Goal: Register for event/course

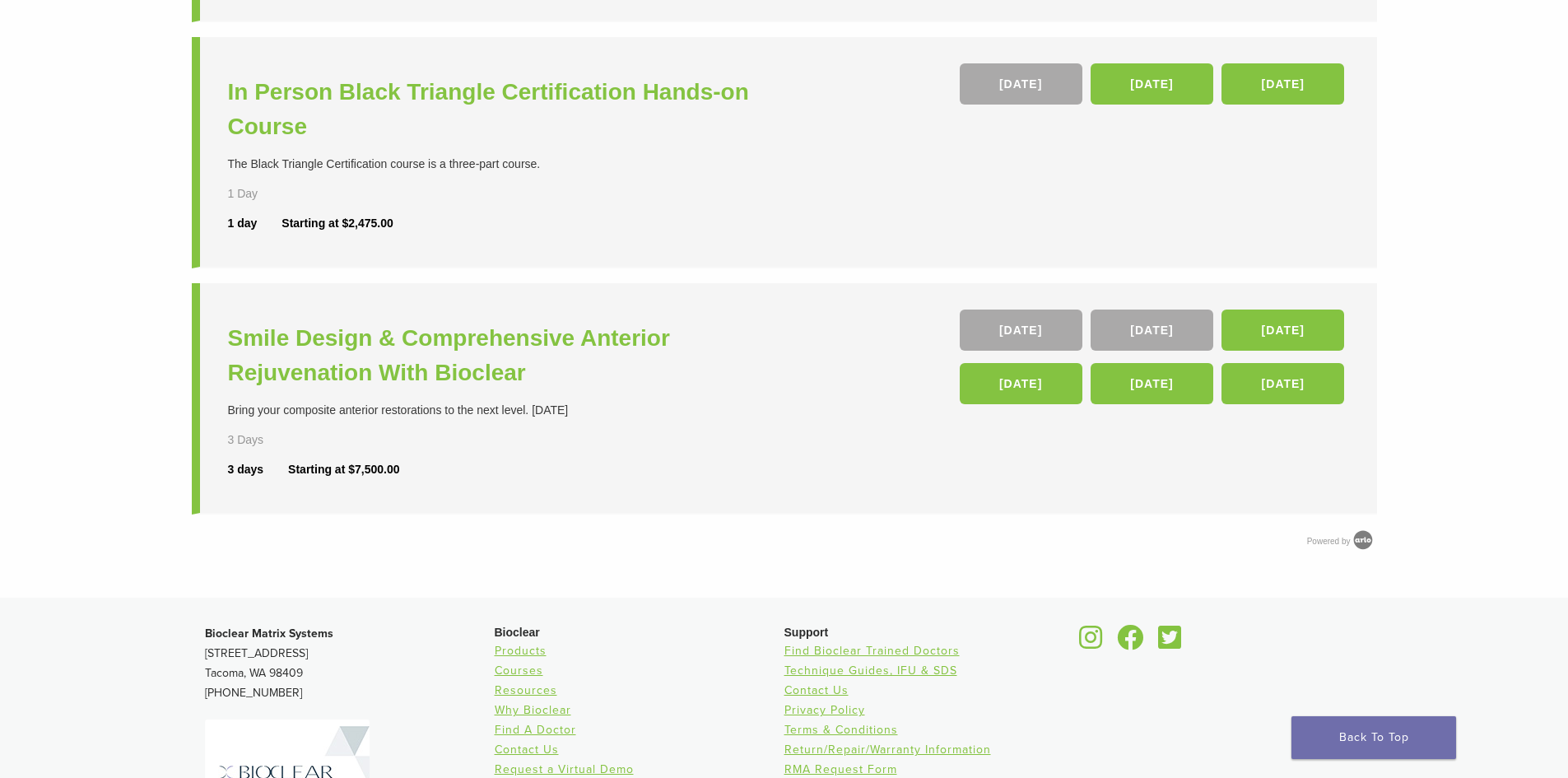
scroll to position [658, 0]
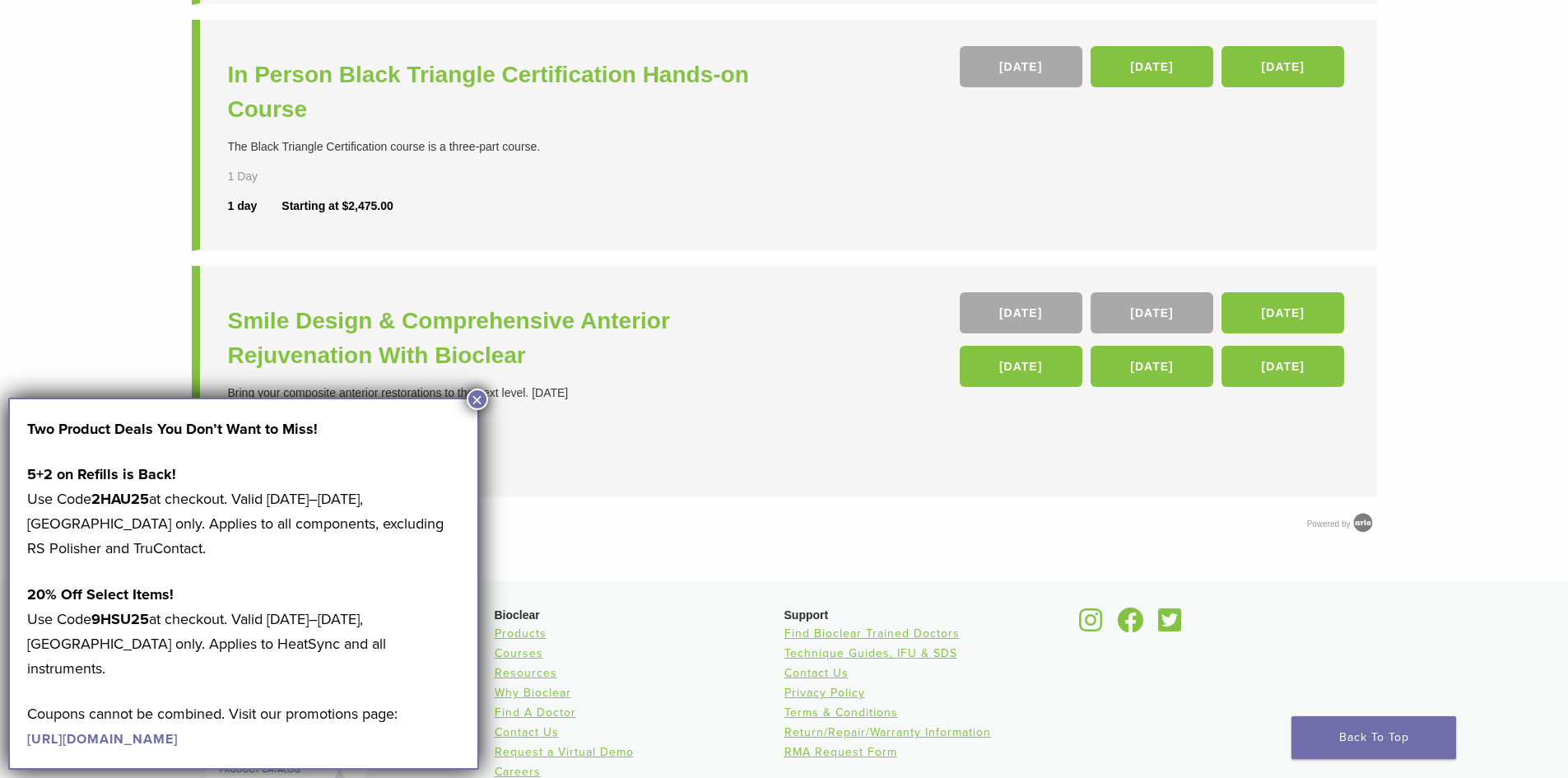
click at [85, 266] on div "**********" at bounding box center [784, 10] width 1568 height 1141
click at [479, 400] on button "×" at bounding box center [478, 399] width 21 height 21
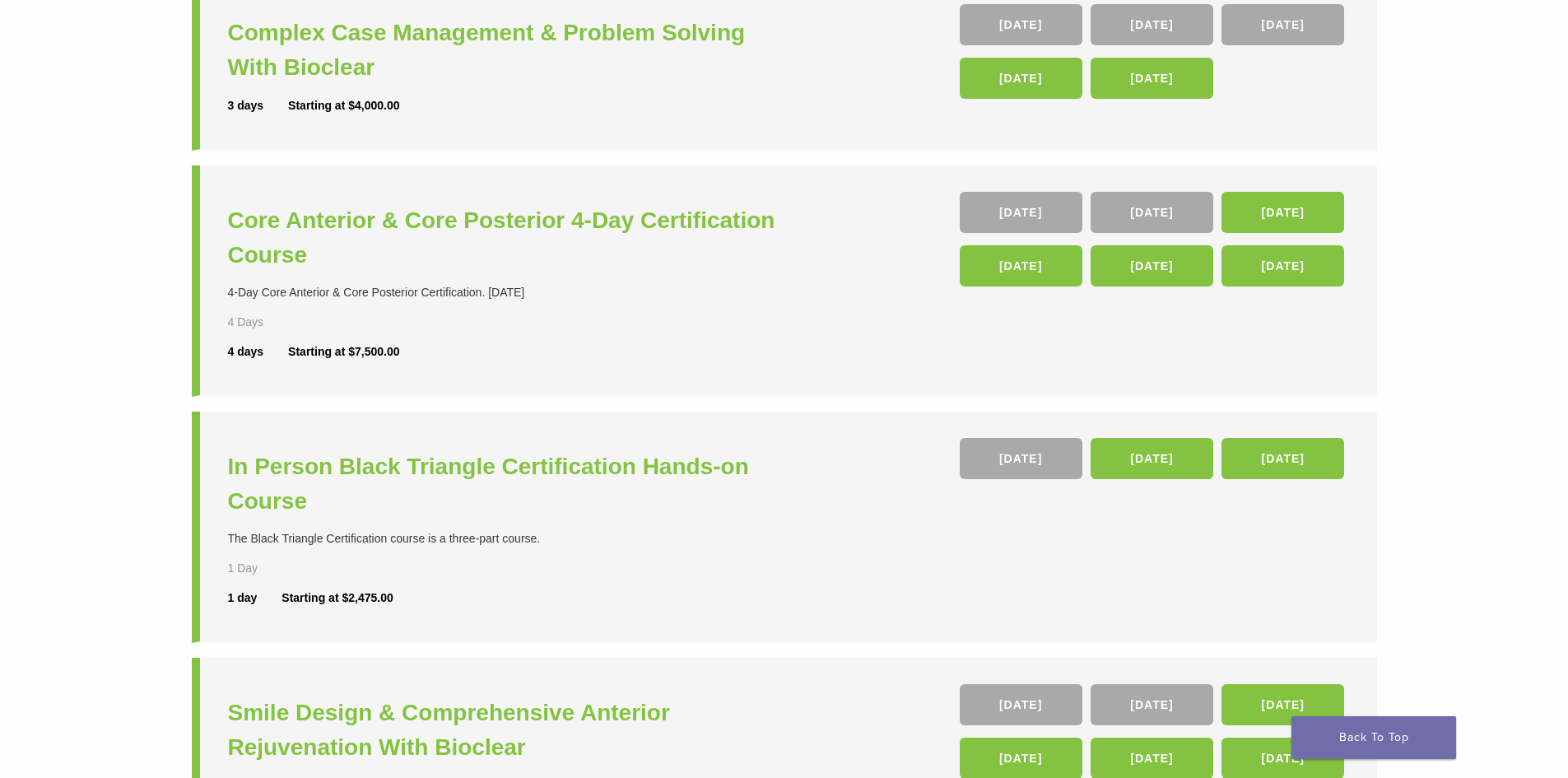
scroll to position [164, 0]
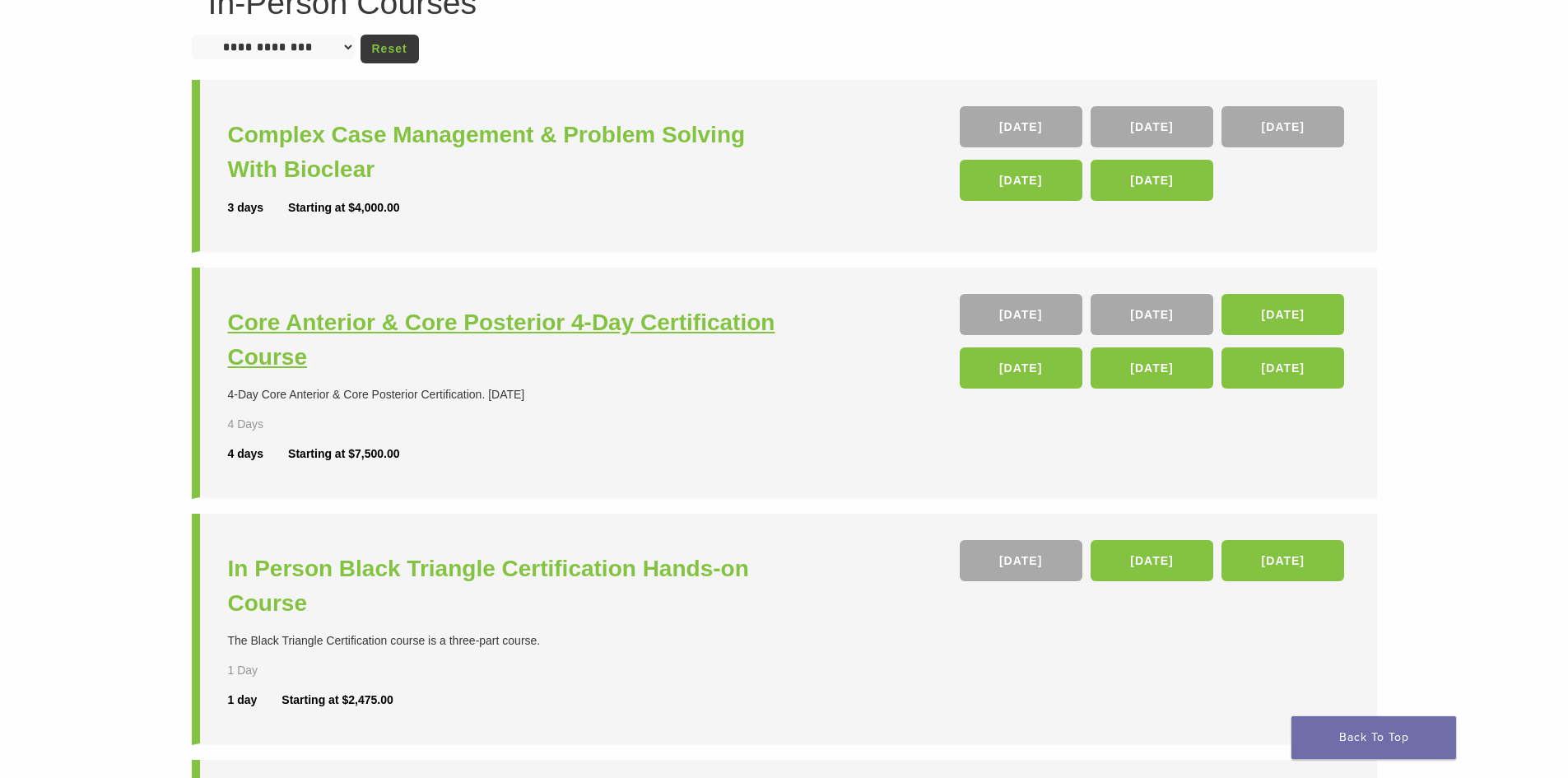
click at [567, 322] on h3 "Core Anterior & Core Posterior 4-Day Certification Course" at bounding box center [508, 339] width 561 height 69
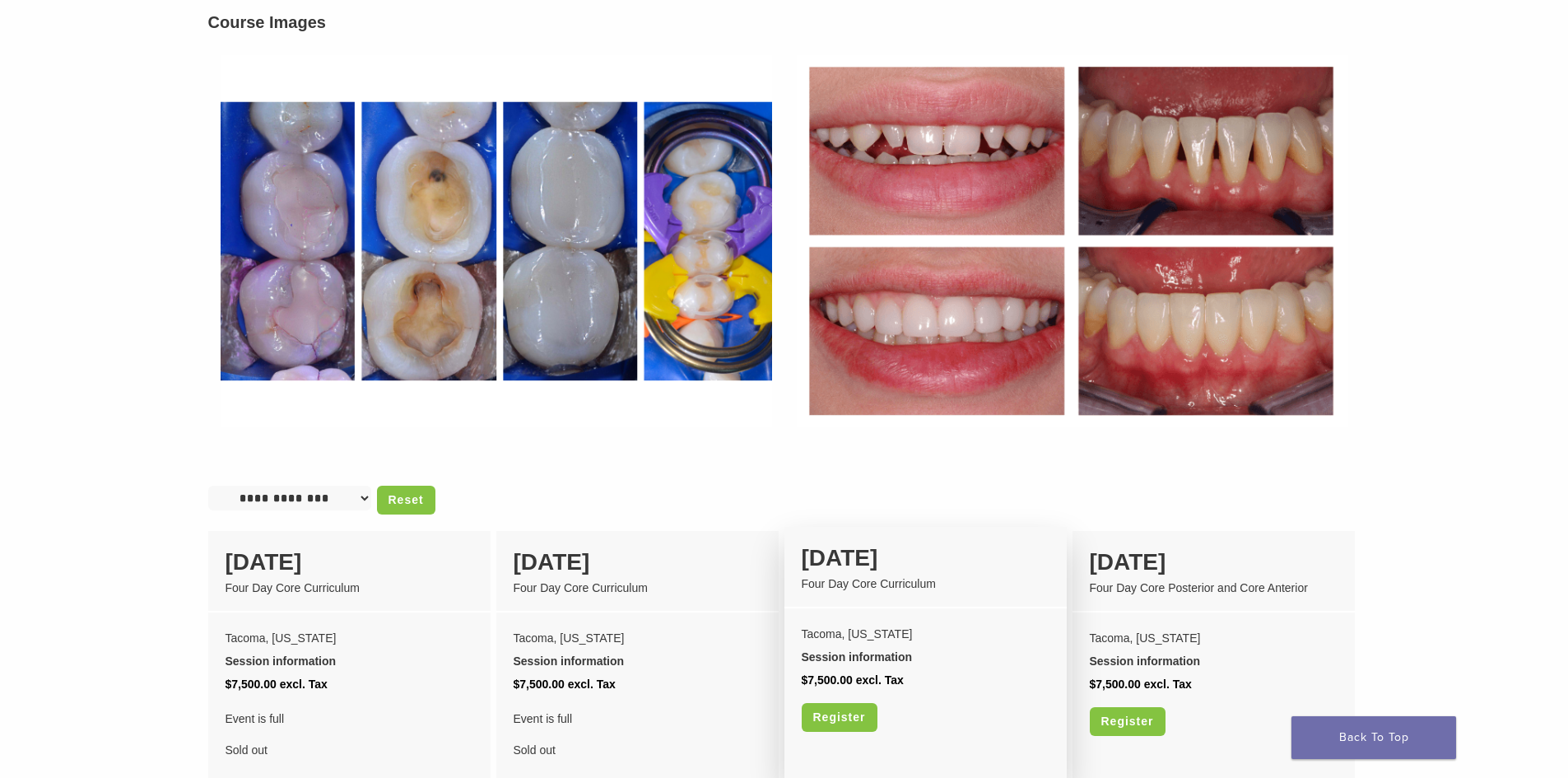
scroll to position [987, 0]
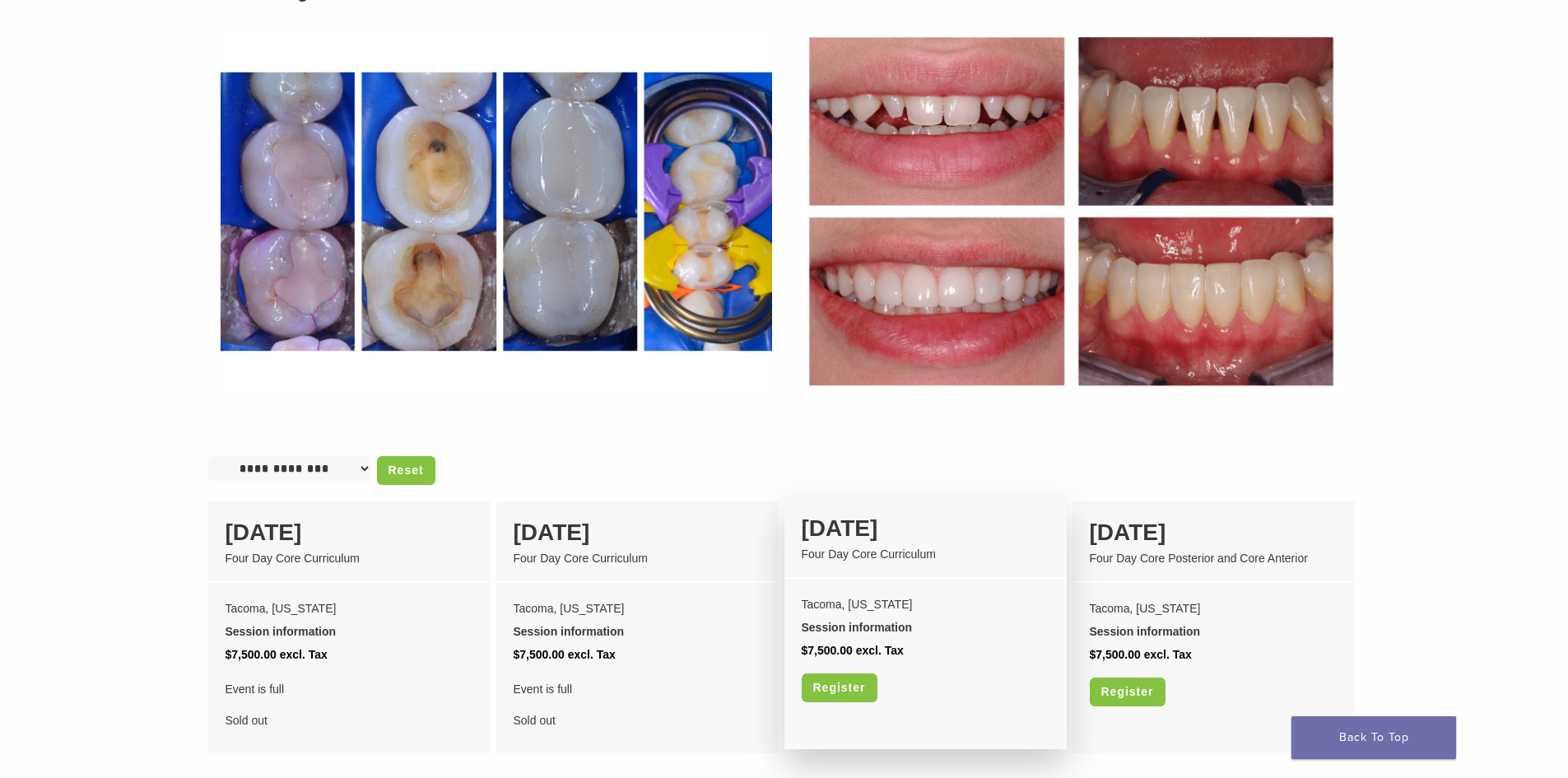
click at [884, 546] on div "Four Day Core Curriculum" at bounding box center [926, 555] width 248 height 18
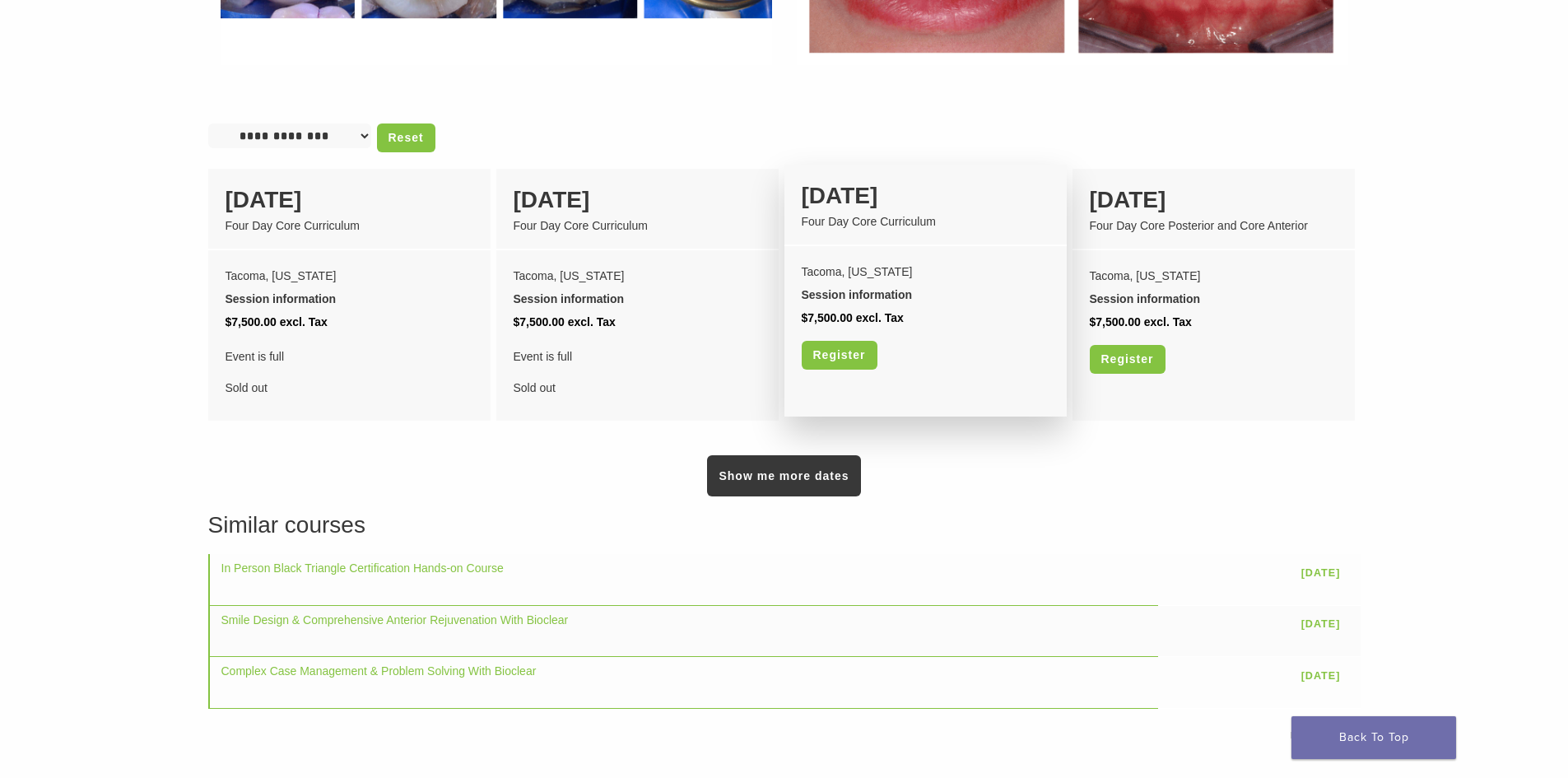
scroll to position [1317, 0]
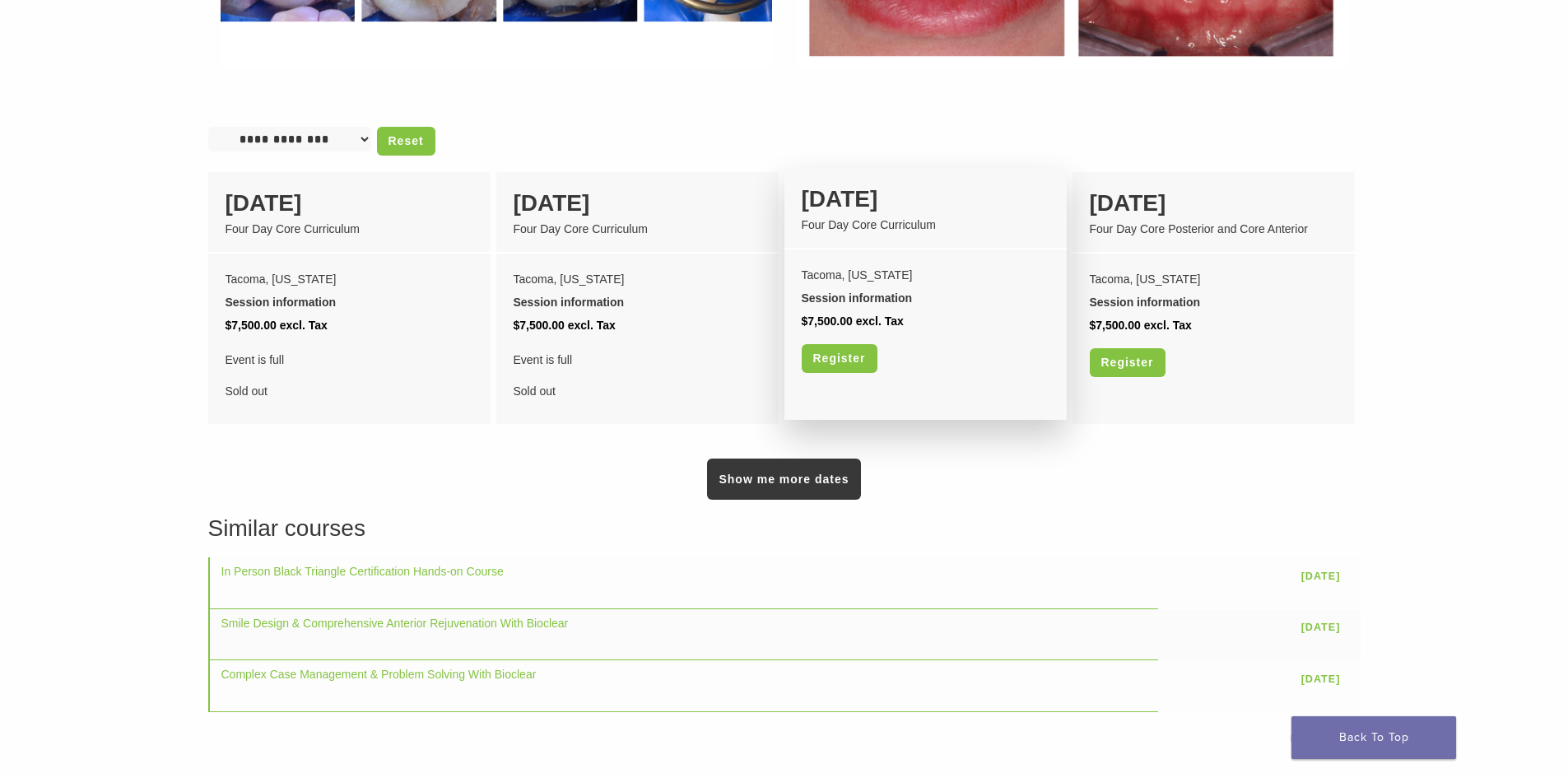
click at [874, 216] on div "Four Day Core Curriculum" at bounding box center [926, 225] width 248 height 18
click at [850, 352] on link "Register" at bounding box center [840, 358] width 76 height 29
